Goal: Task Accomplishment & Management: Manage account settings

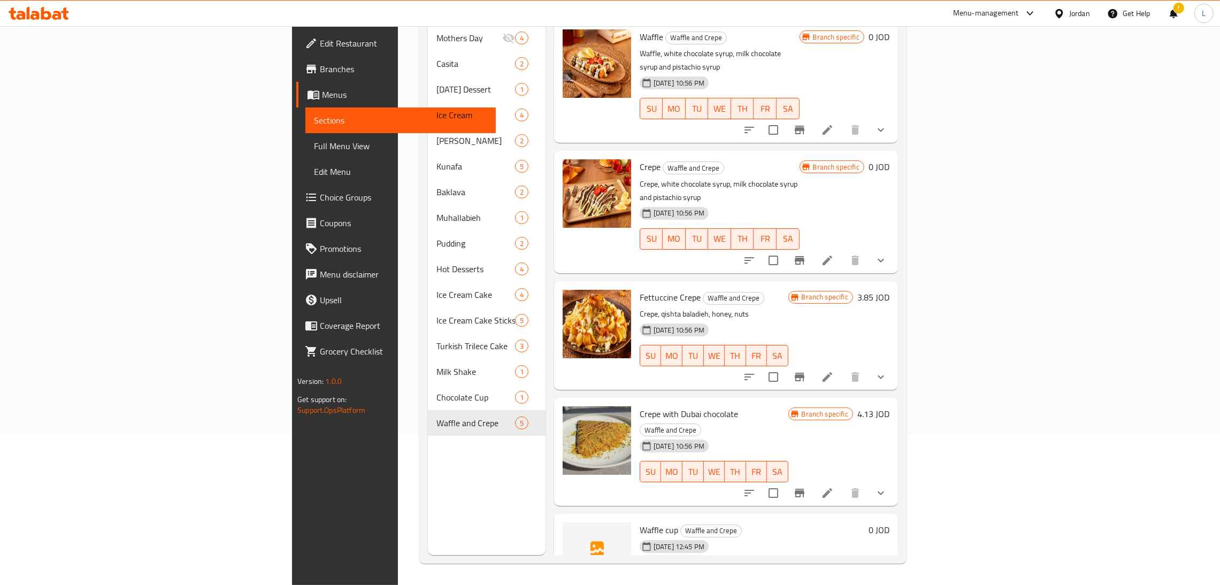
scroll to position [151, 0]
click at [45, 12] on icon at bounding box center [46, 13] width 10 height 13
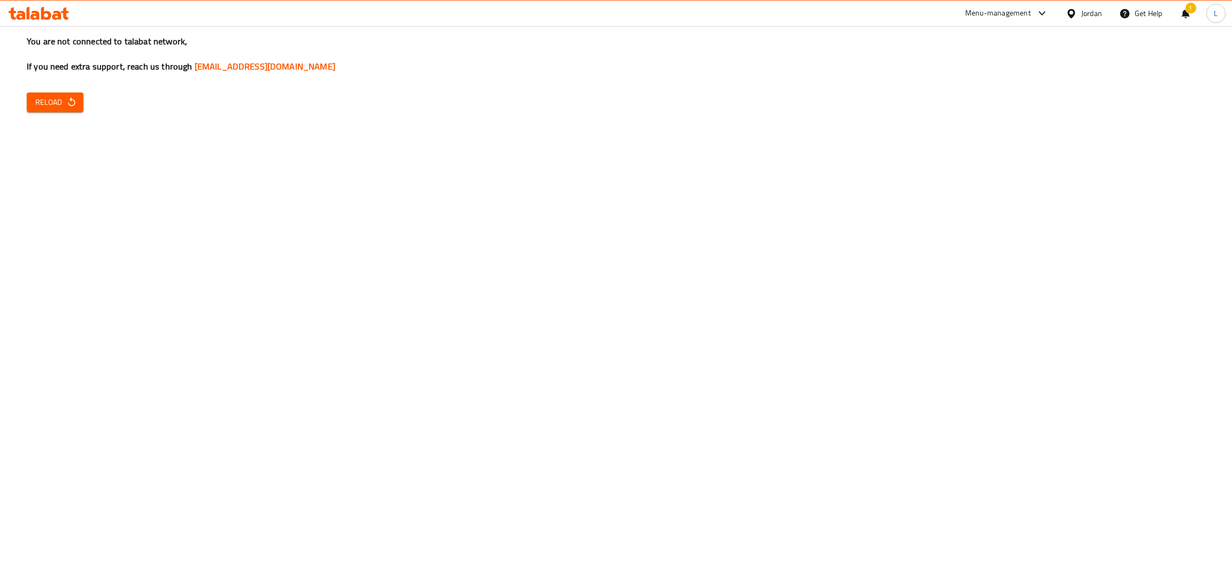
click at [47, 99] on span "Reload" at bounding box center [55, 102] width 40 height 13
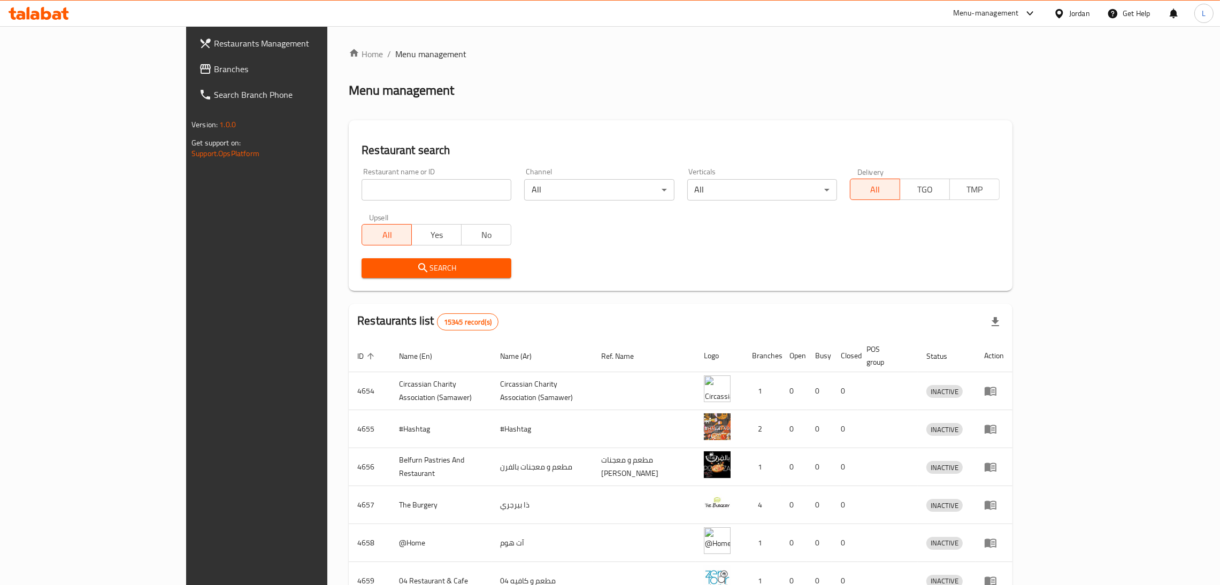
click at [361, 186] on input "search" at bounding box center [436, 189] width 150 height 21
type input "k"
click button "Search" at bounding box center [436, 268] width 150 height 20
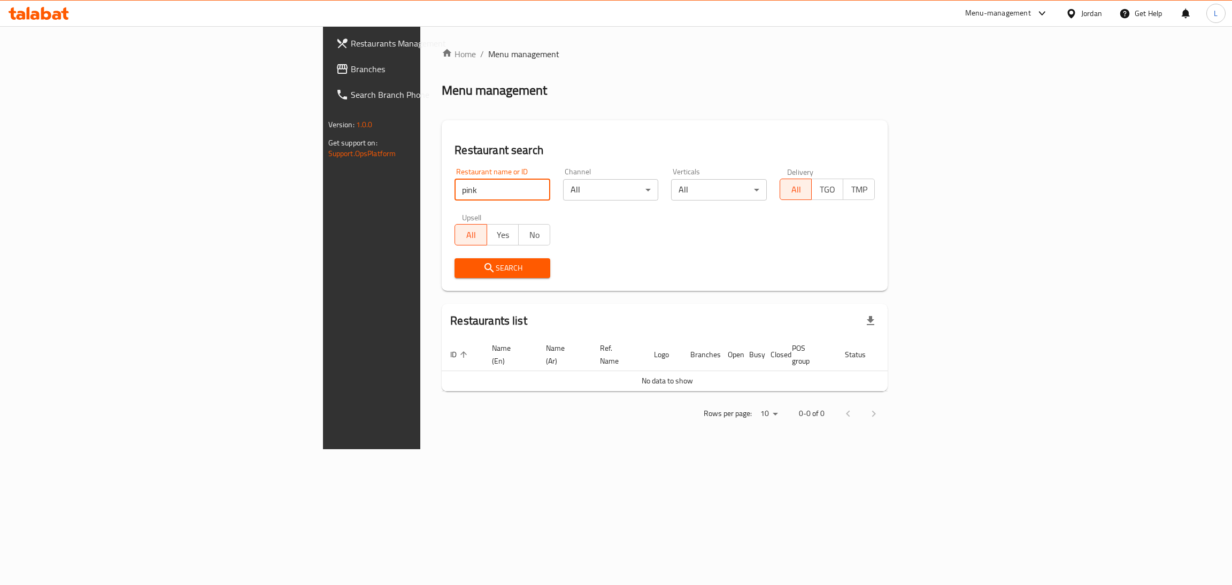
type input "pinkberry"
click at [455, 259] on button "Search" at bounding box center [503, 268] width 96 height 20
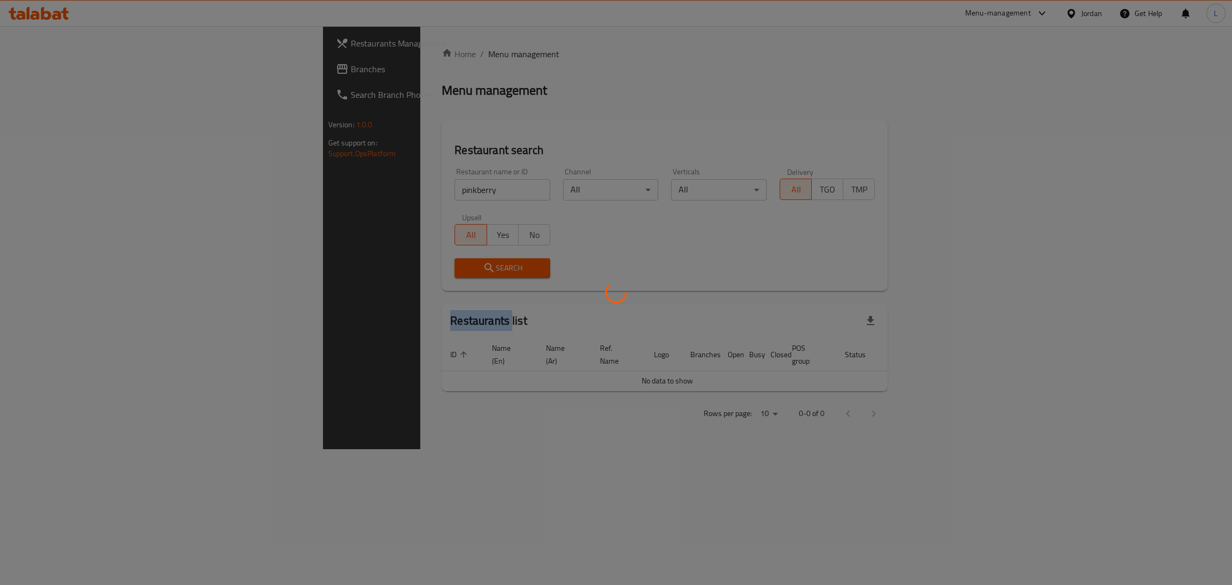
click at [357, 259] on div at bounding box center [616, 292] width 1232 height 585
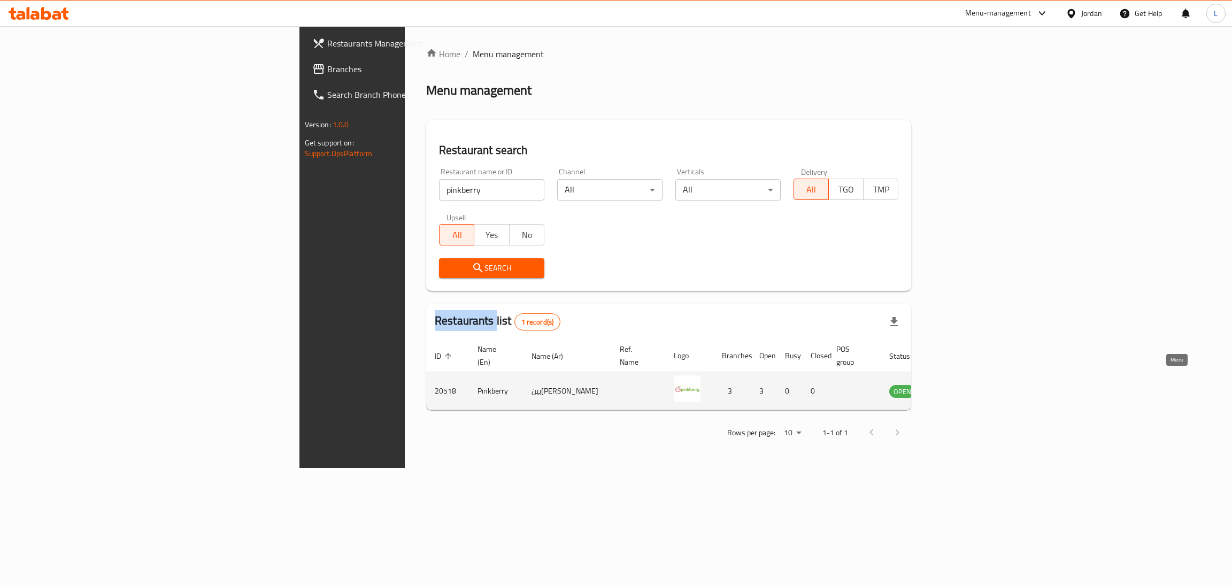
click at [958, 384] on icon "enhanced table" at bounding box center [951, 390] width 13 height 13
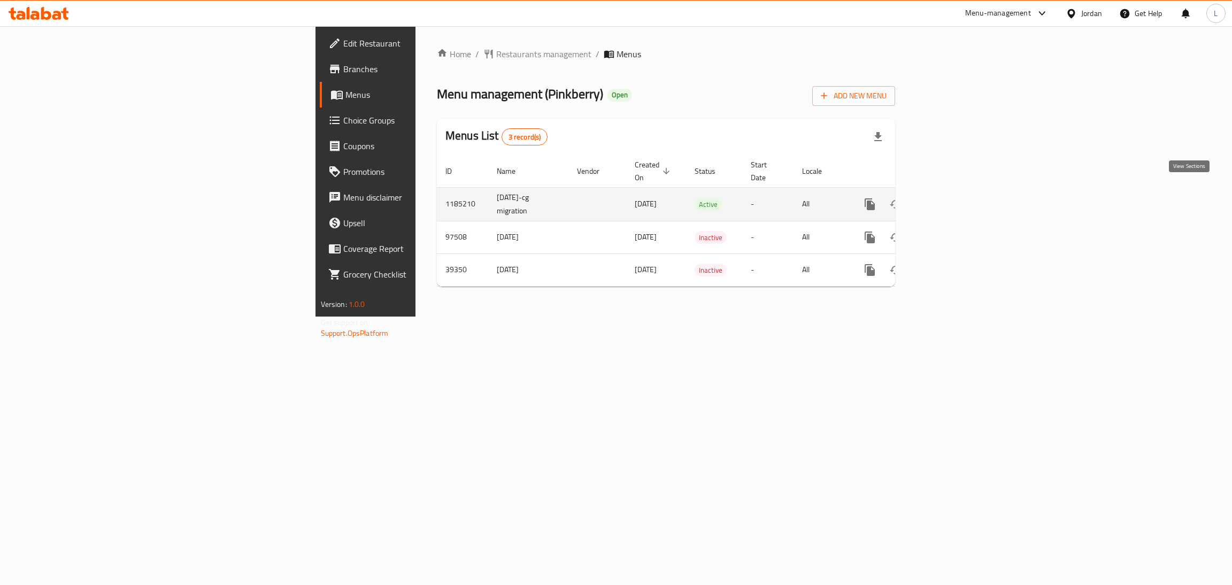
click at [953, 198] on icon "enhanced table" at bounding box center [947, 204] width 13 height 13
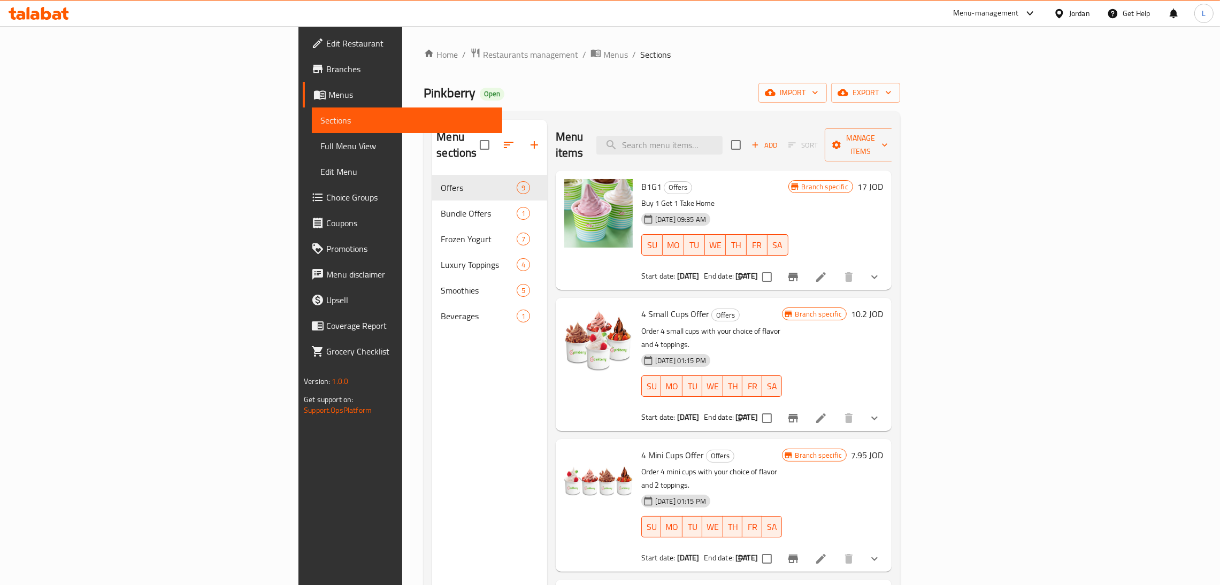
click at [827, 271] on icon at bounding box center [820, 277] width 13 height 13
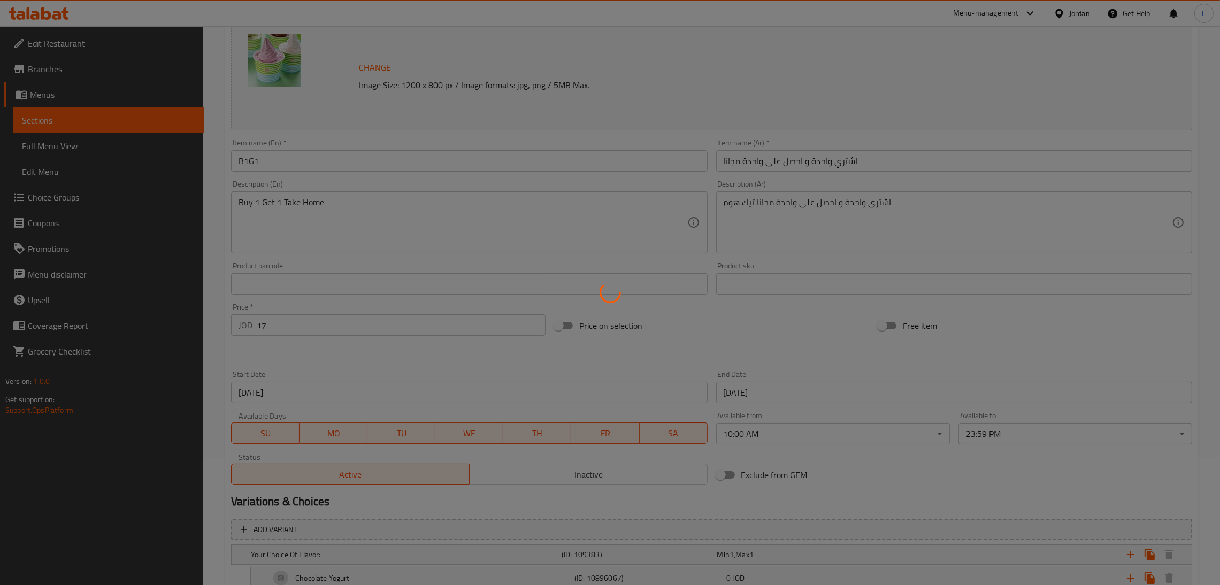
scroll to position [160, 0]
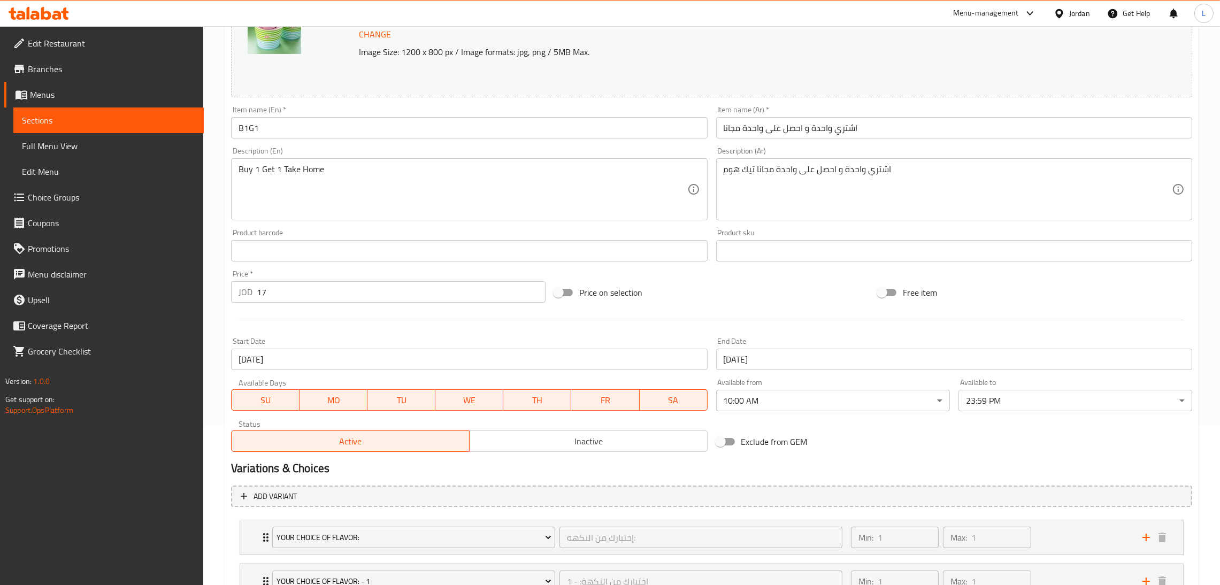
click at [315, 358] on input "10-08-2025" at bounding box center [469, 359] width 476 height 21
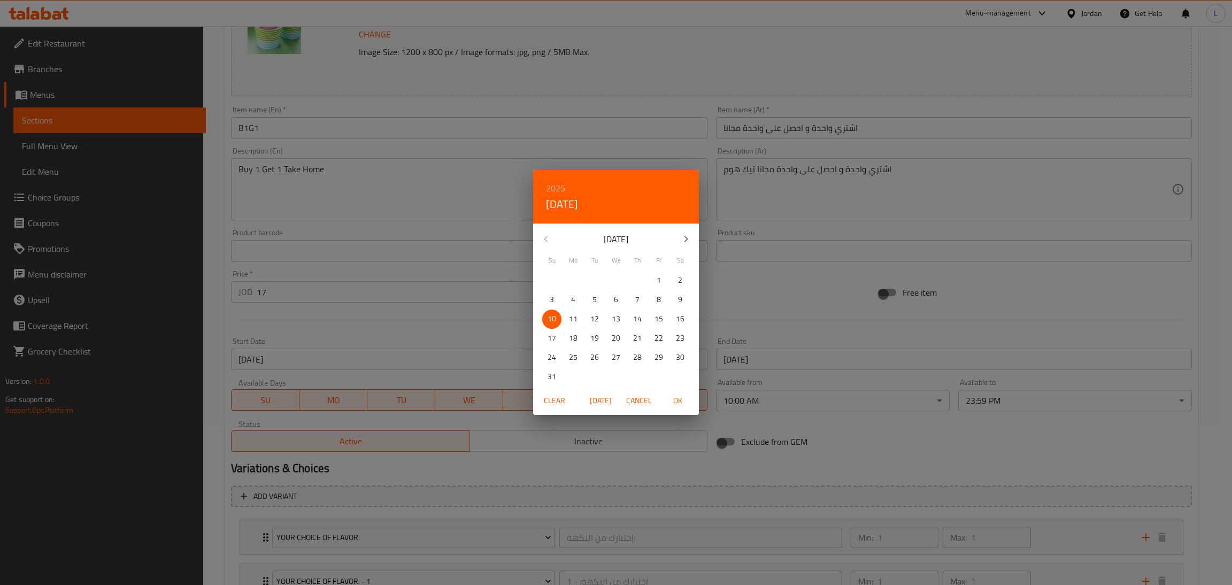
click at [690, 237] on icon "button" at bounding box center [686, 239] width 13 height 13
click at [576, 298] on span "8" at bounding box center [573, 299] width 19 height 13
click at [675, 409] on button "OK" at bounding box center [677, 401] width 34 height 20
type input "08-09-2025"
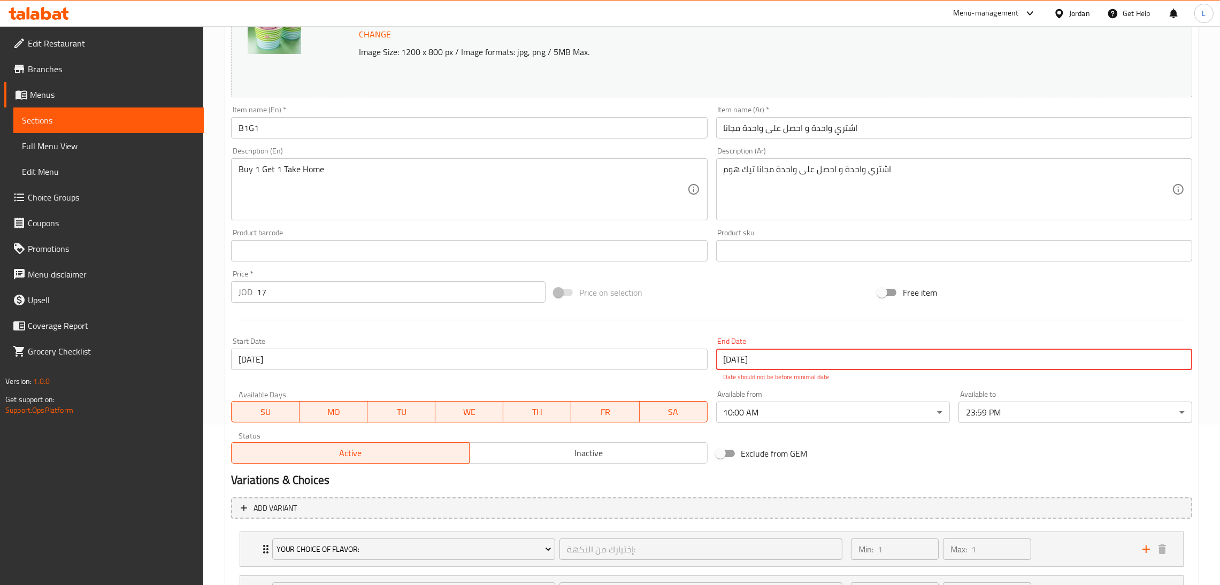
click at [769, 361] on input "18-08-2025" at bounding box center [954, 359] width 476 height 21
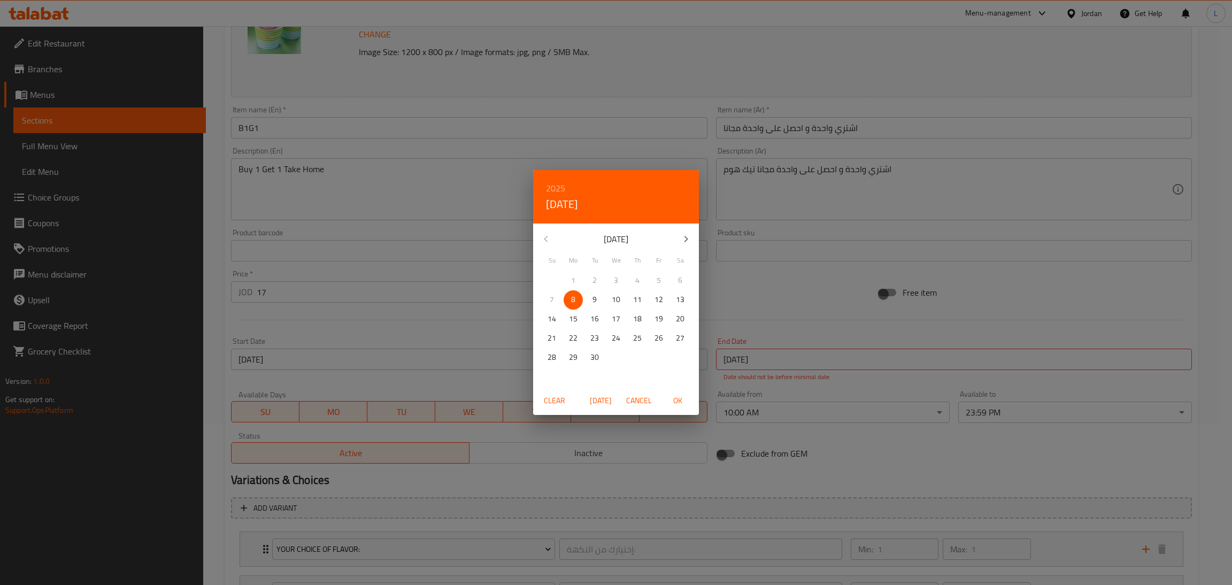
click at [637, 321] on p "18" at bounding box center [637, 318] width 9 height 13
click at [679, 404] on span "OK" at bounding box center [678, 400] width 26 height 13
type input "18-09-2025"
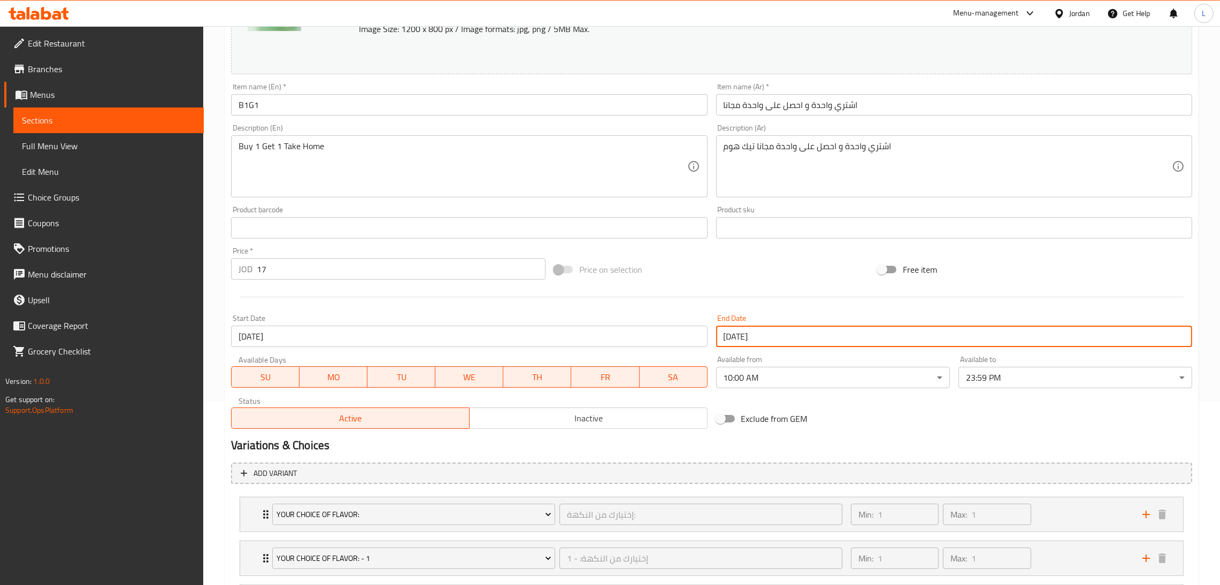
scroll to position [336, 0]
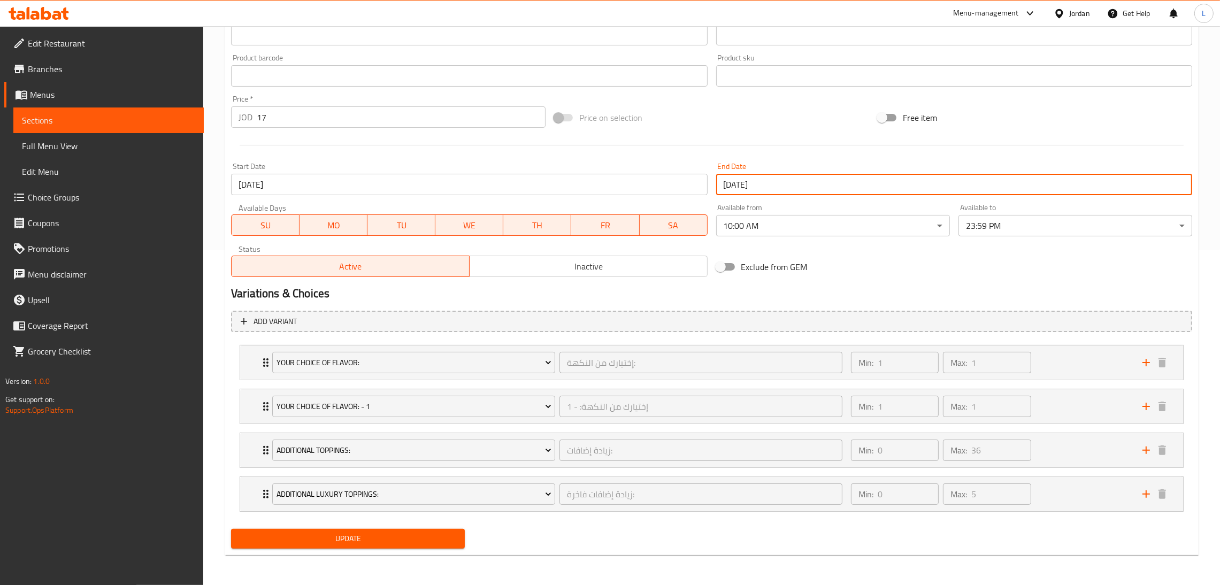
click at [435, 538] on span "Update" at bounding box center [348, 538] width 217 height 13
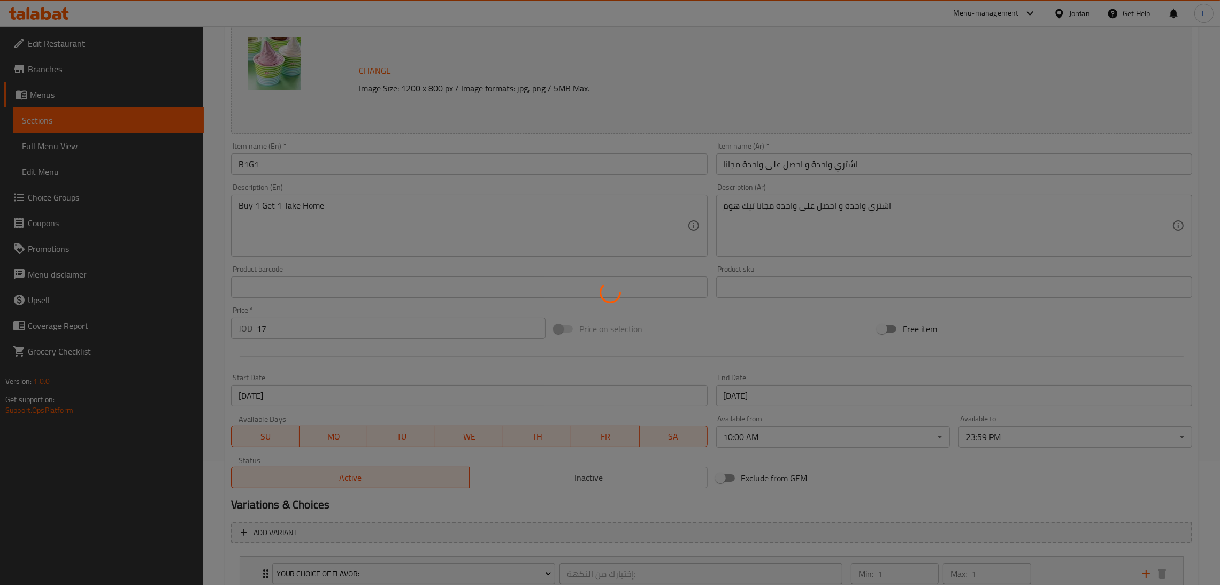
scroll to position [0, 0]
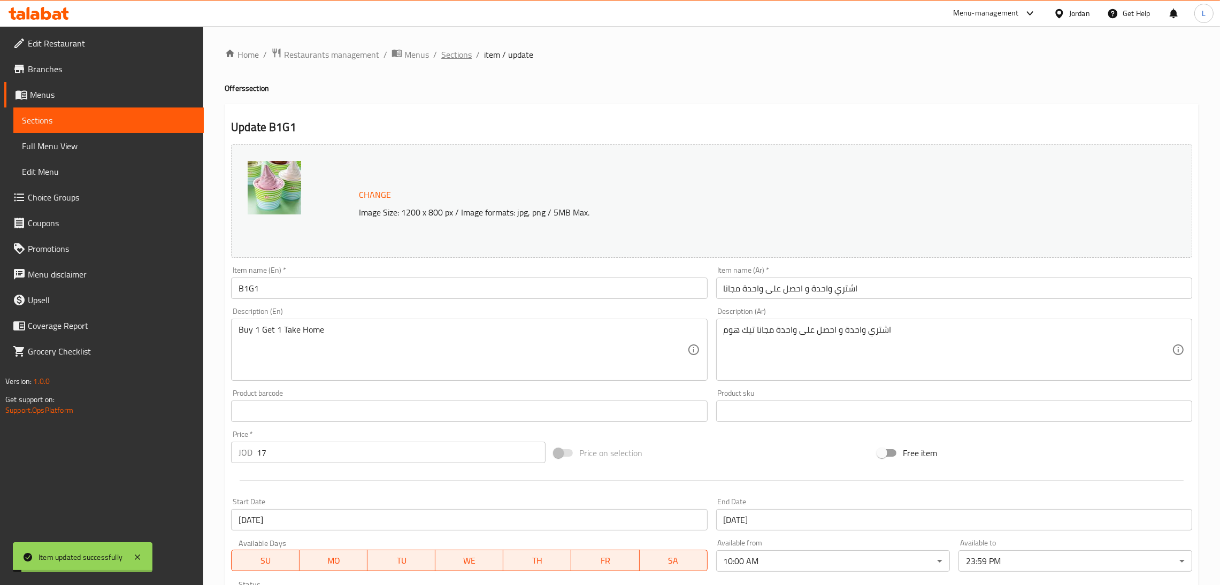
click at [450, 57] on span "Sections" at bounding box center [456, 54] width 30 height 13
